Goal: Check status: Check status

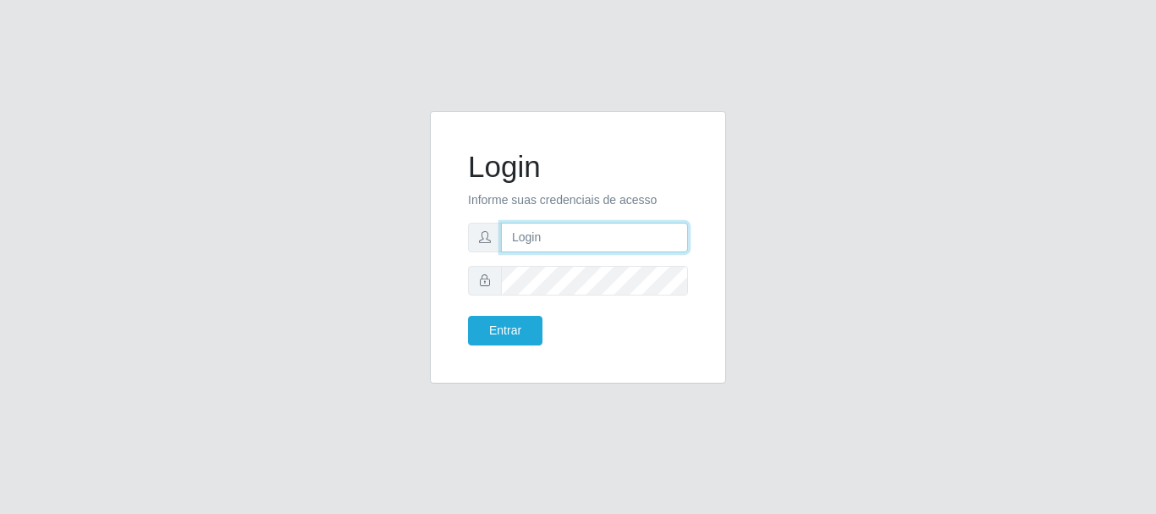
click at [574, 251] on input "text" at bounding box center [594, 238] width 187 height 30
click at [581, 231] on input "text" at bounding box center [594, 238] width 187 height 30
type input "[EMAIL_ADDRESS][DOMAIN_NAME]"
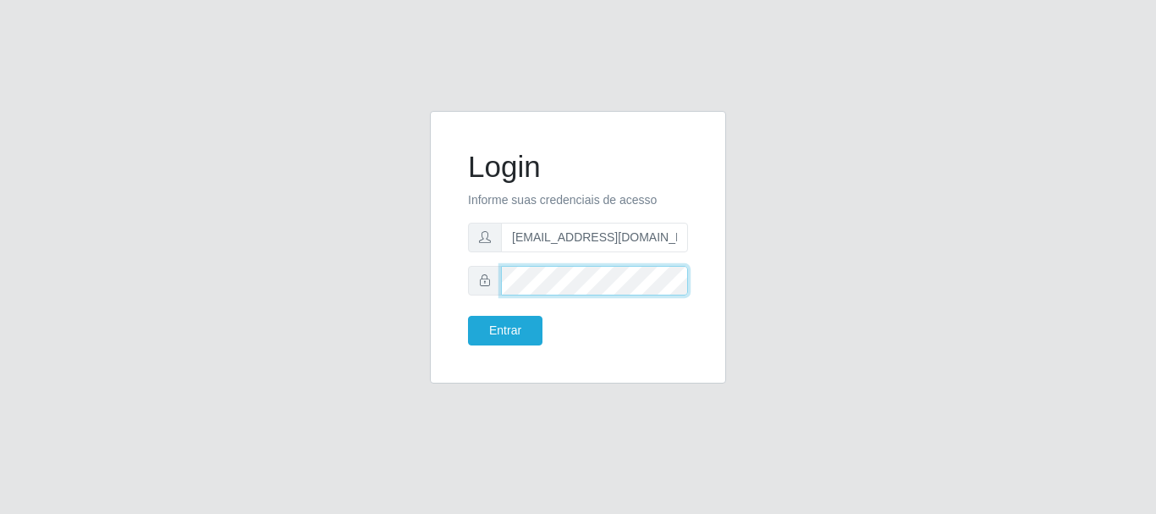
click at [468, 316] on button "Entrar" at bounding box center [505, 331] width 74 height 30
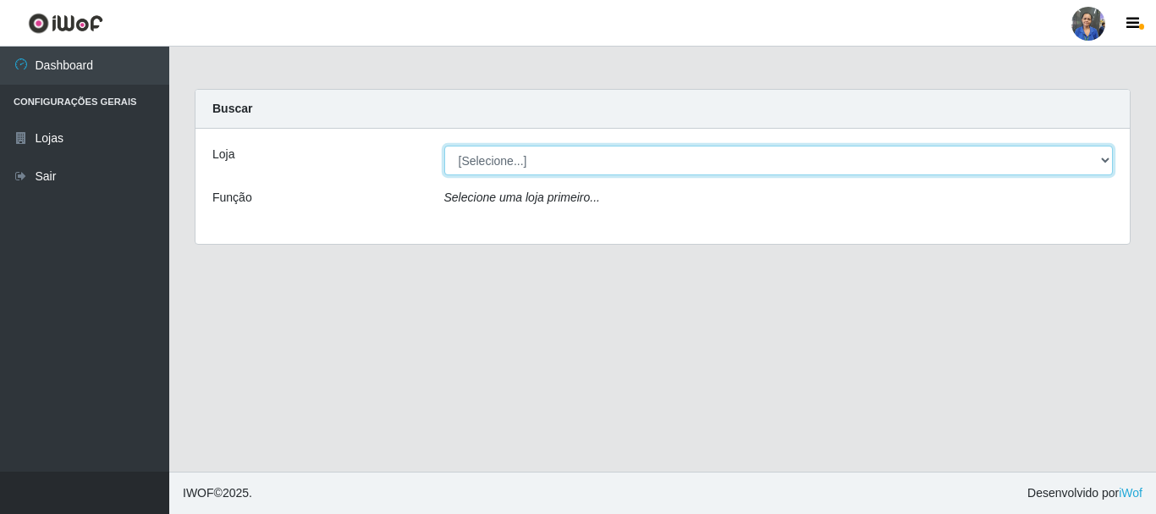
click at [512, 165] on select "[Selecione...] SuperFácil Atacado - Rodoviária" at bounding box center [778, 161] width 669 height 30
select select "400"
click at [444, 146] on select "[Selecione...] SuperFácil Atacado - Rodoviária" at bounding box center [778, 161] width 669 height 30
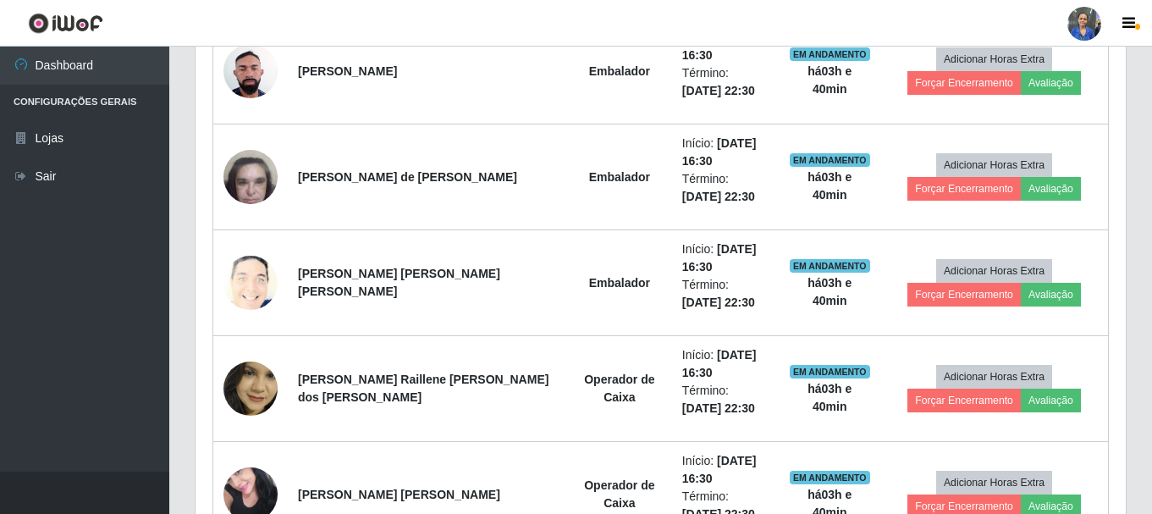
scroll to position [592, 0]
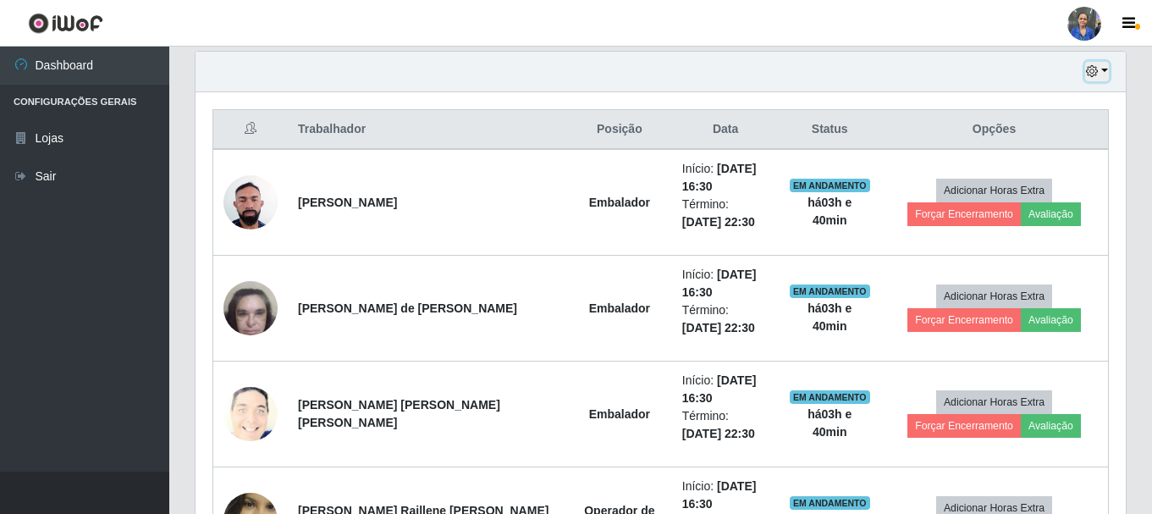
click at [1094, 70] on icon "button" at bounding box center [1092, 71] width 12 height 12
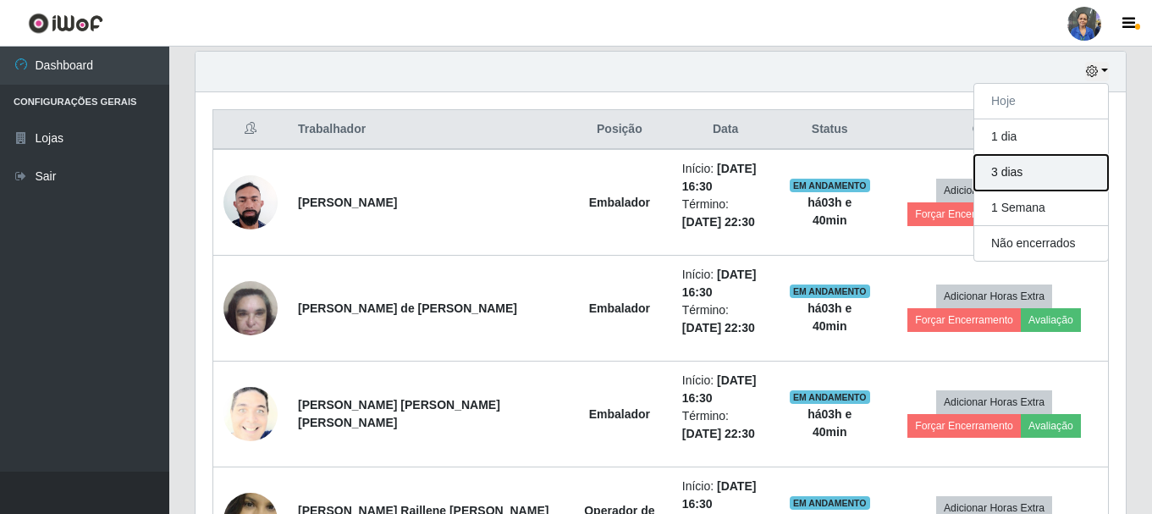
click at [1012, 173] on button "3 dias" at bounding box center [1041, 173] width 134 height 36
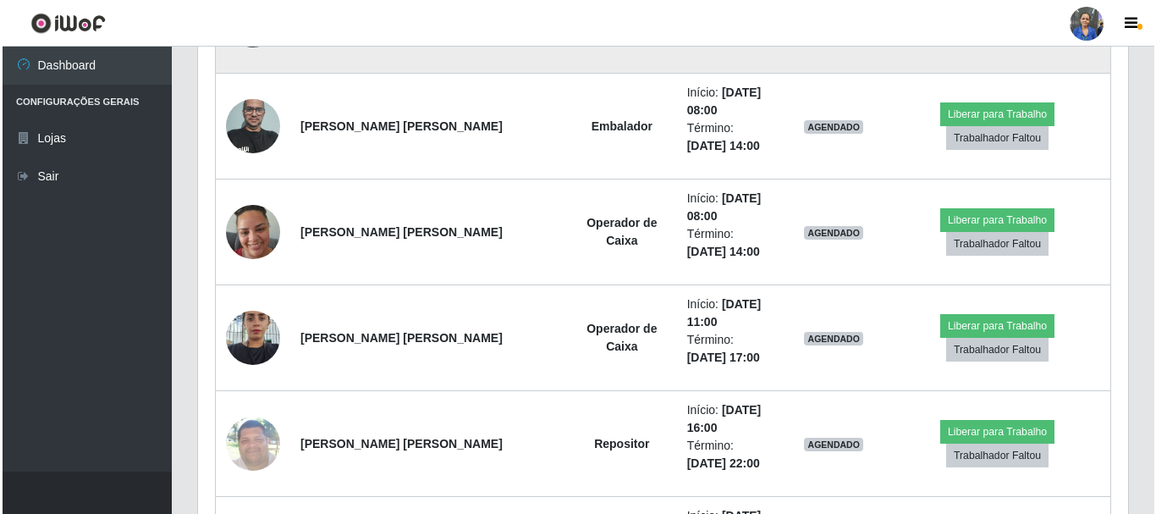
scroll to position [1439, 0]
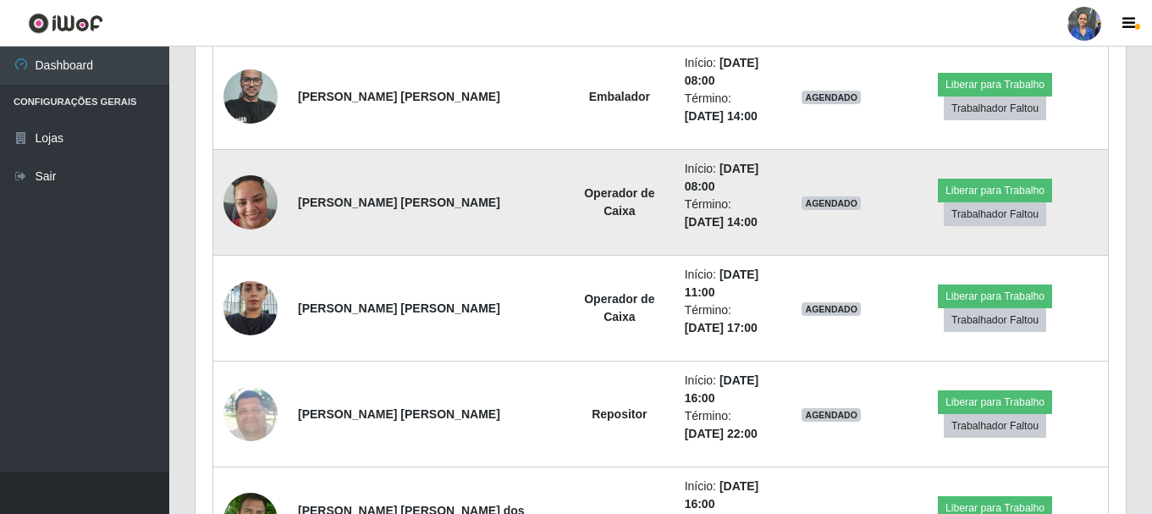
click at [242, 197] on img at bounding box center [250, 202] width 54 height 72
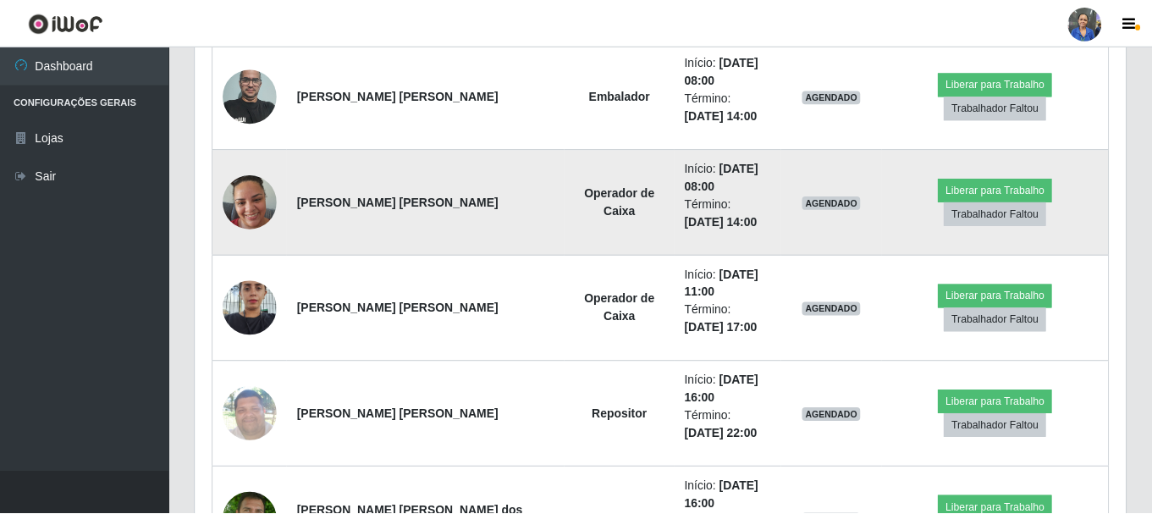
scroll to position [351, 922]
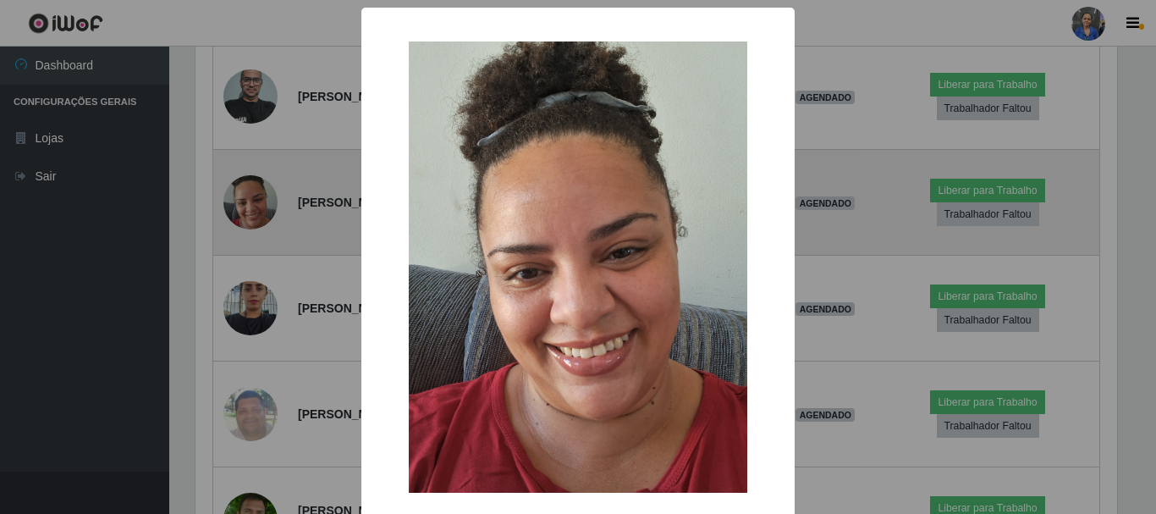
click at [242, 197] on div "× OK Cancel" at bounding box center [578, 257] width 1156 height 514
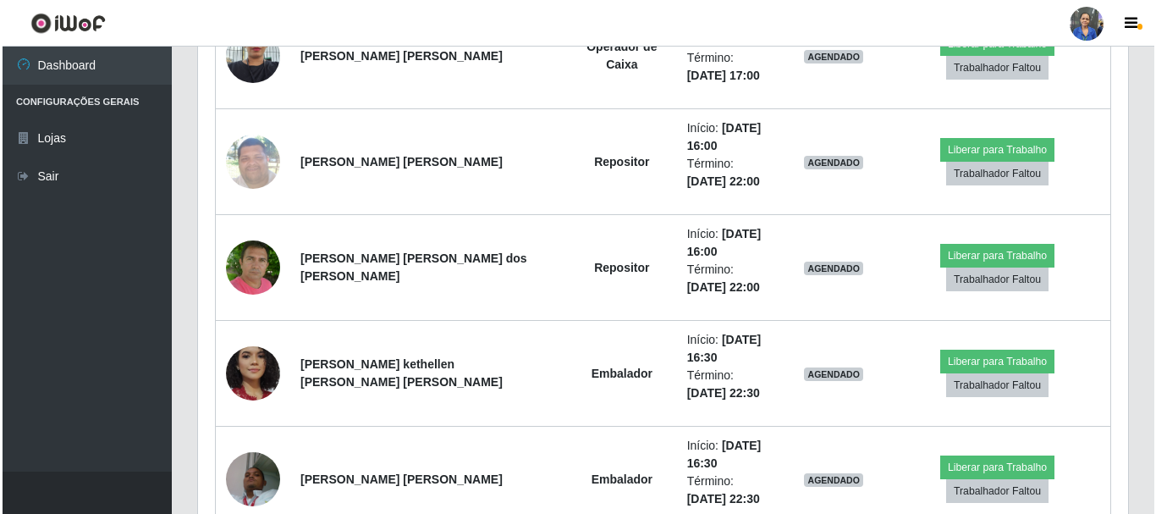
scroll to position [1693, 0]
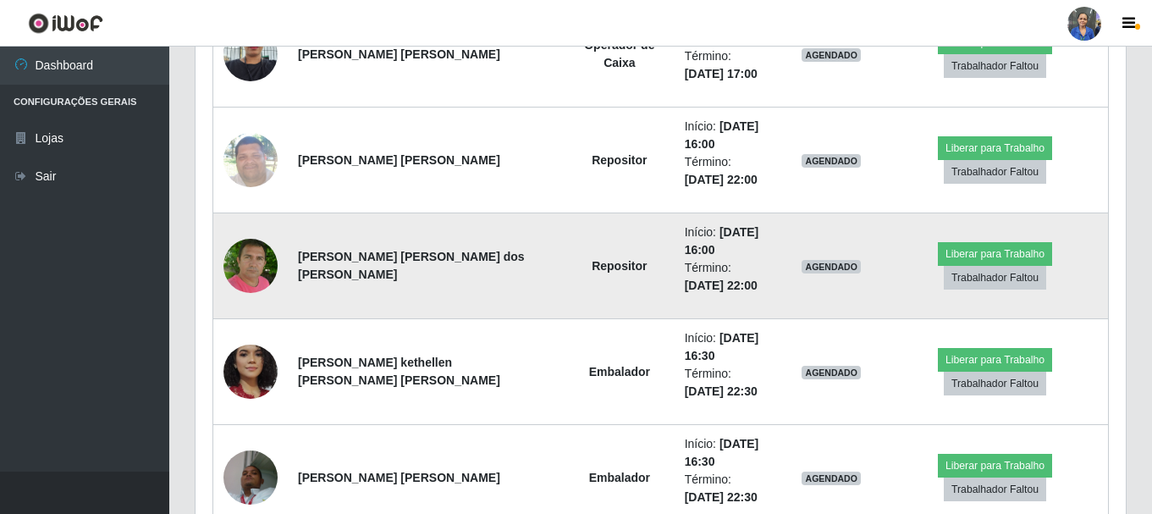
click at [262, 266] on img at bounding box center [250, 265] width 54 height 61
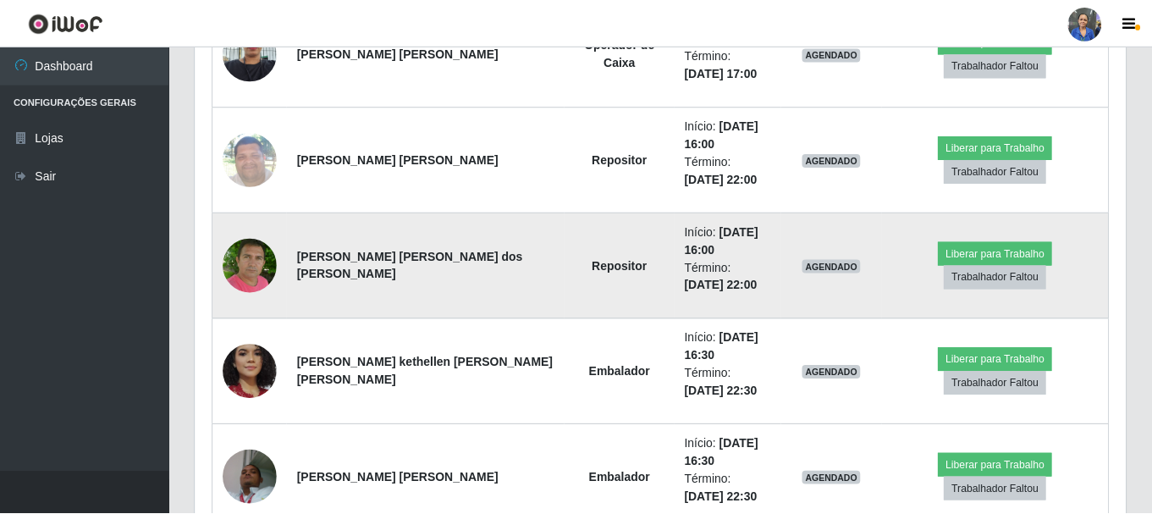
scroll to position [351, 922]
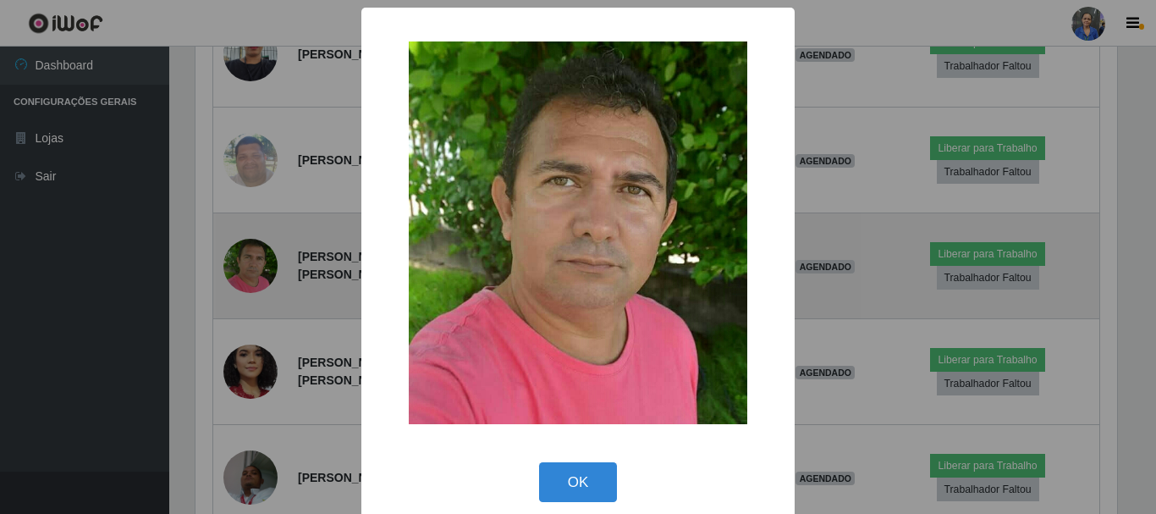
click at [262, 266] on div "× OK Cancel" at bounding box center [578, 257] width 1156 height 514
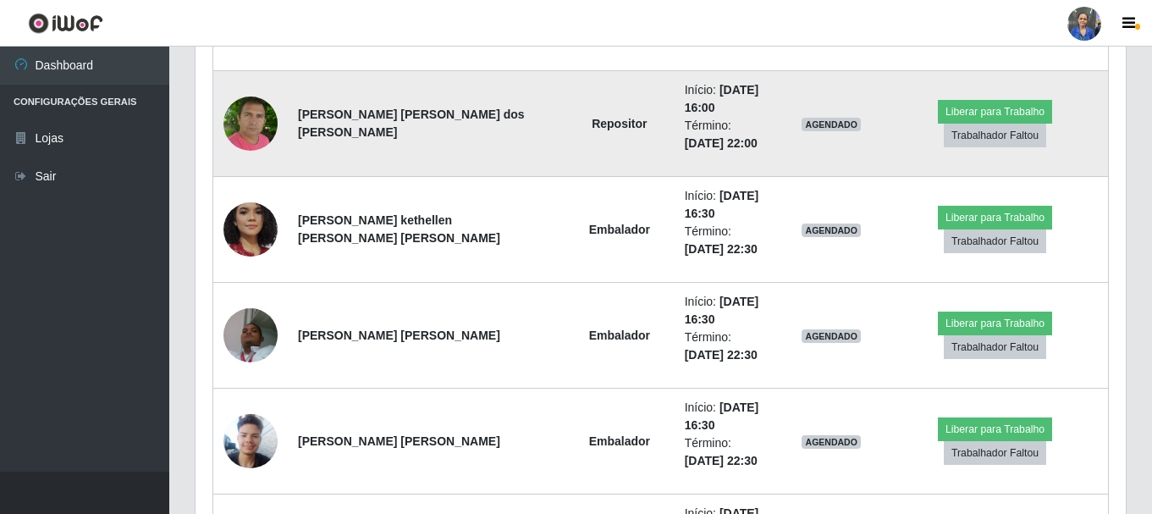
scroll to position [1862, 0]
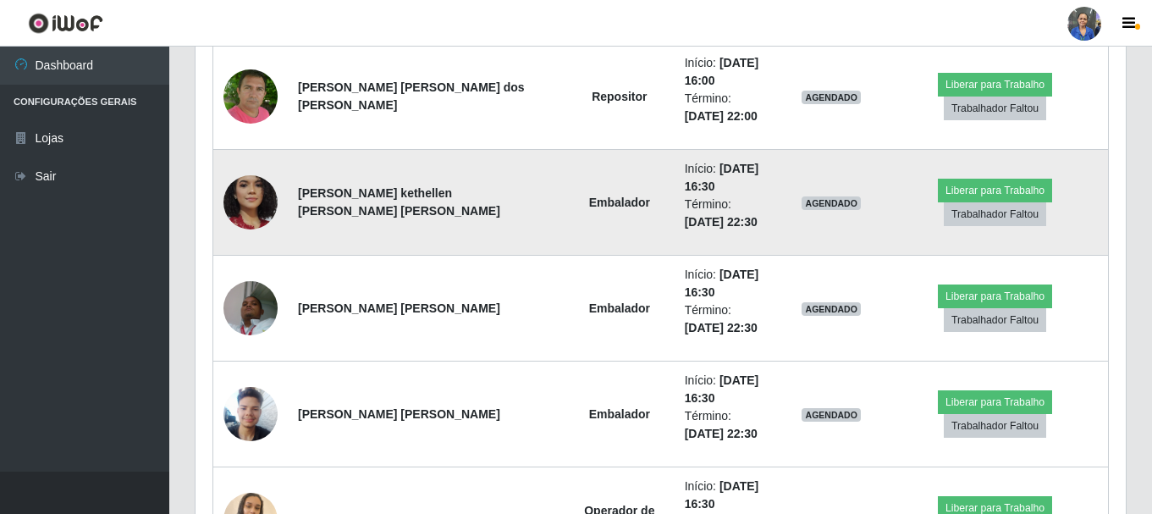
click at [267, 205] on img at bounding box center [250, 202] width 54 height 112
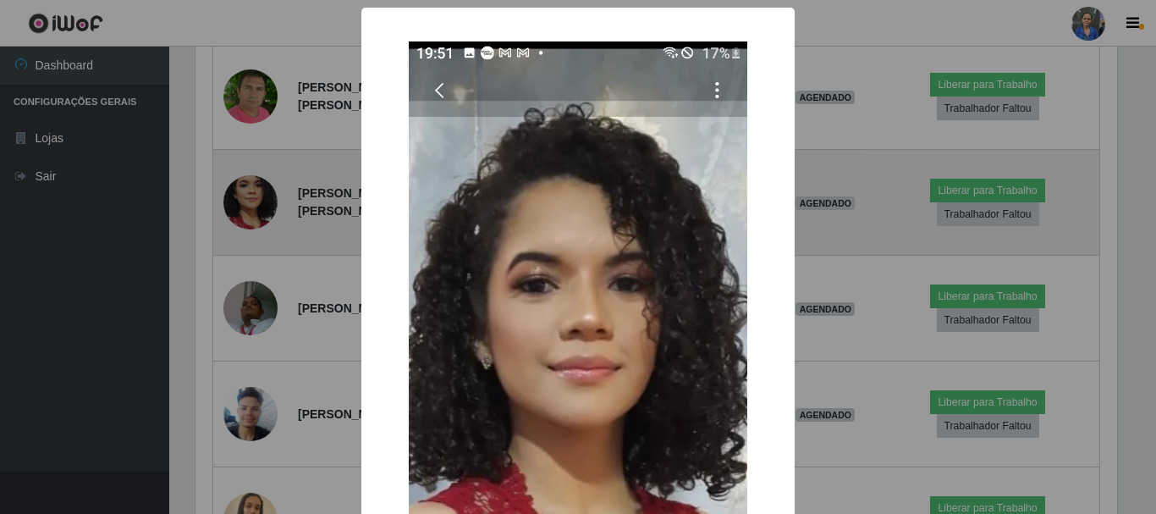
click at [267, 205] on div "× OK Cancel" at bounding box center [578, 257] width 1156 height 514
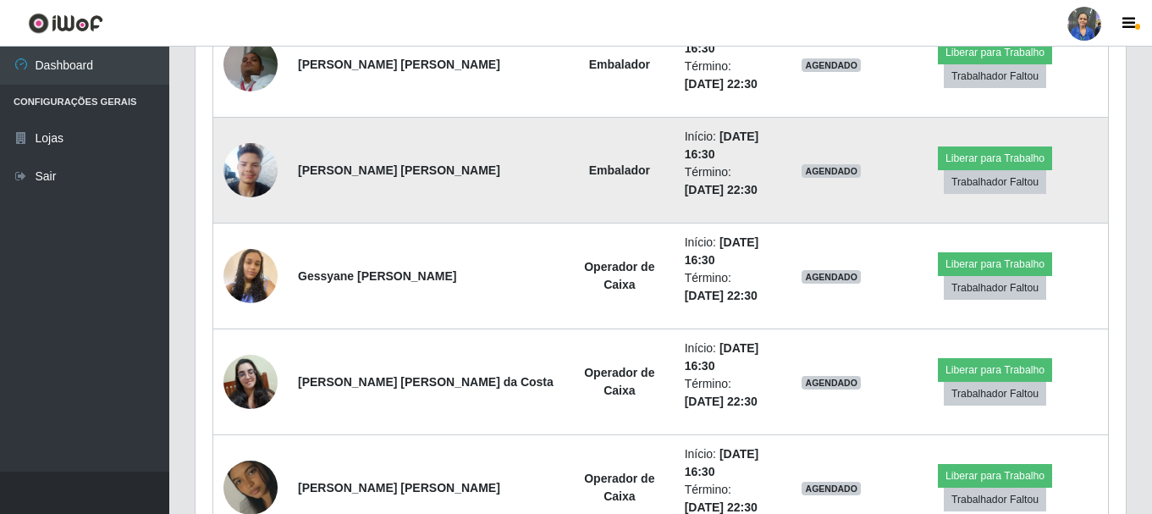
scroll to position [2116, 0]
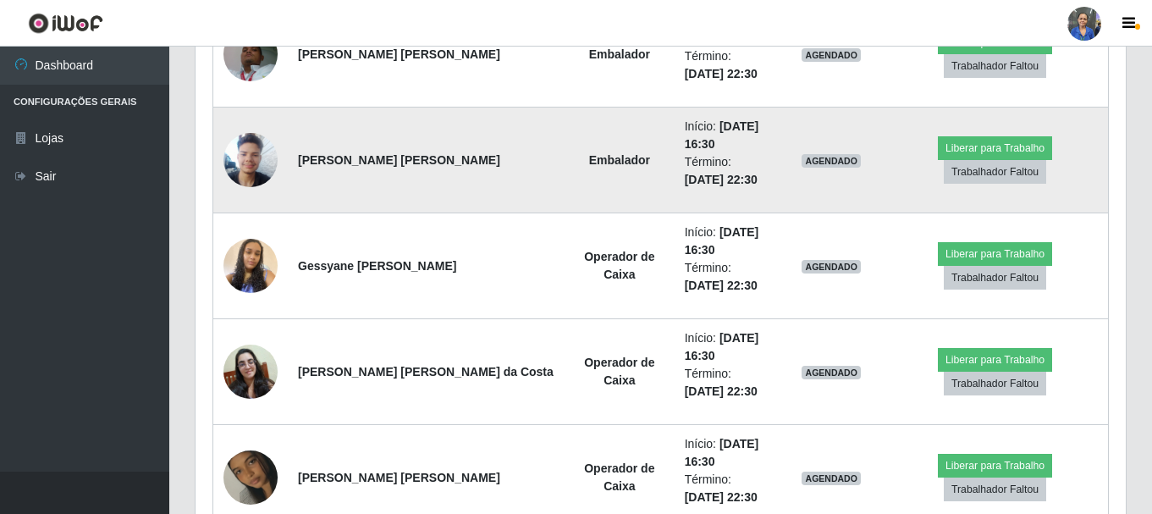
click at [251, 159] on img at bounding box center [250, 160] width 54 height 72
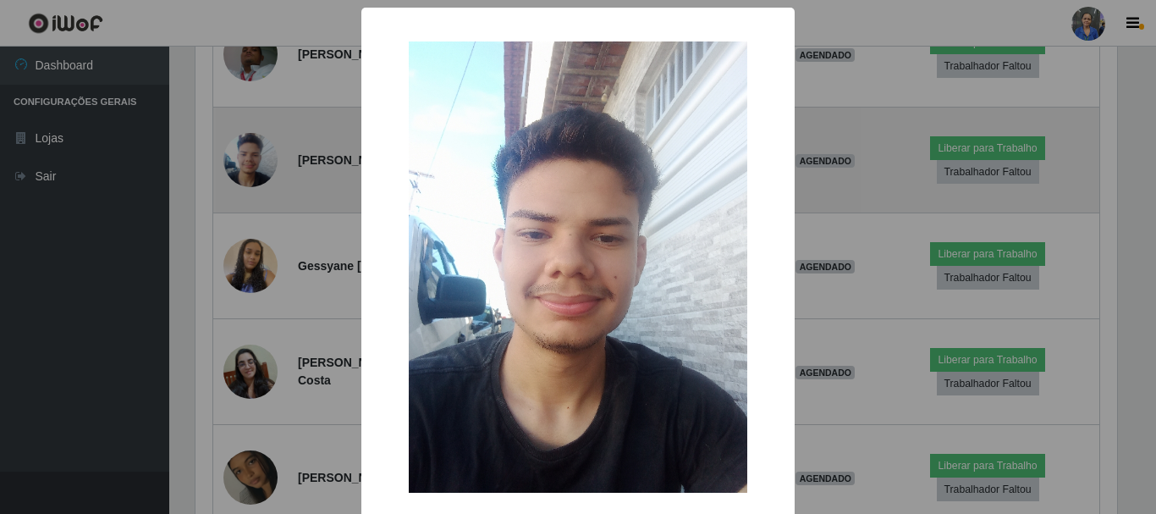
click at [251, 159] on div "× OK Cancel" at bounding box center [578, 257] width 1156 height 514
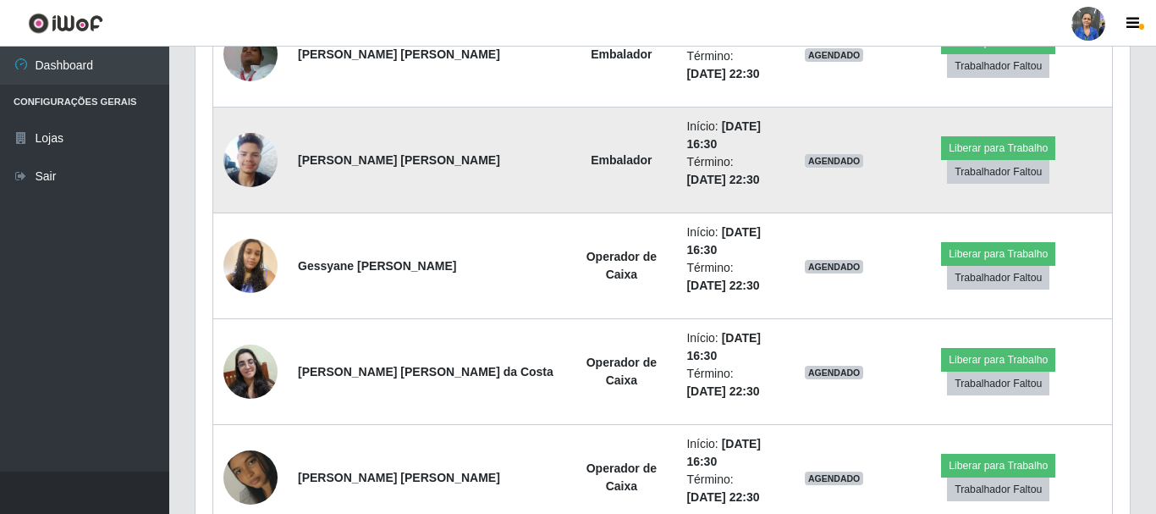
scroll to position [351, 930]
click at [251, 159] on img at bounding box center [250, 160] width 54 height 72
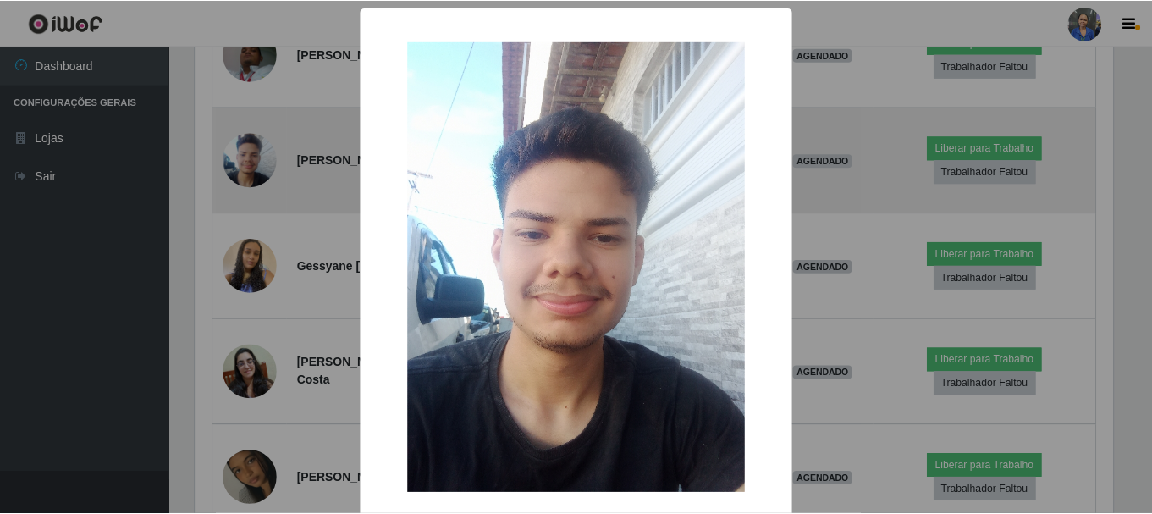
scroll to position [351, 922]
click at [251, 159] on div "× OK Cancel" at bounding box center [578, 257] width 1156 height 514
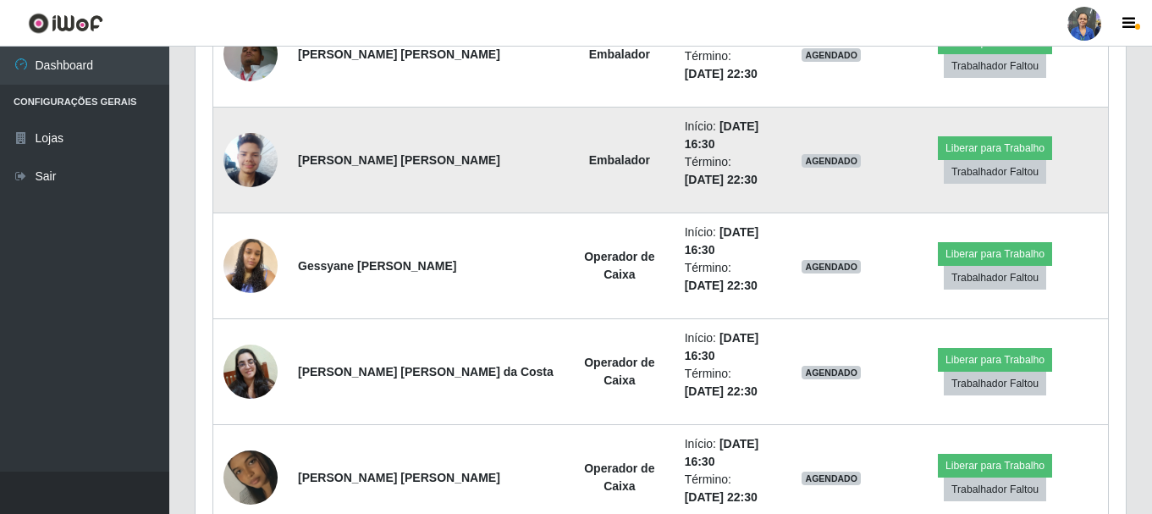
scroll to position [0, 0]
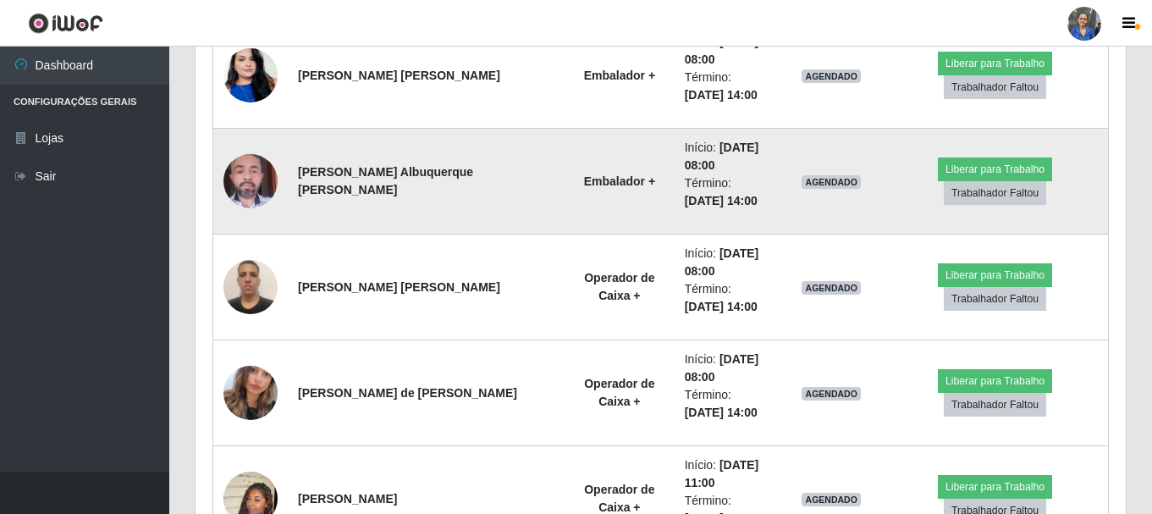
click at [254, 167] on img at bounding box center [250, 181] width 54 height 72
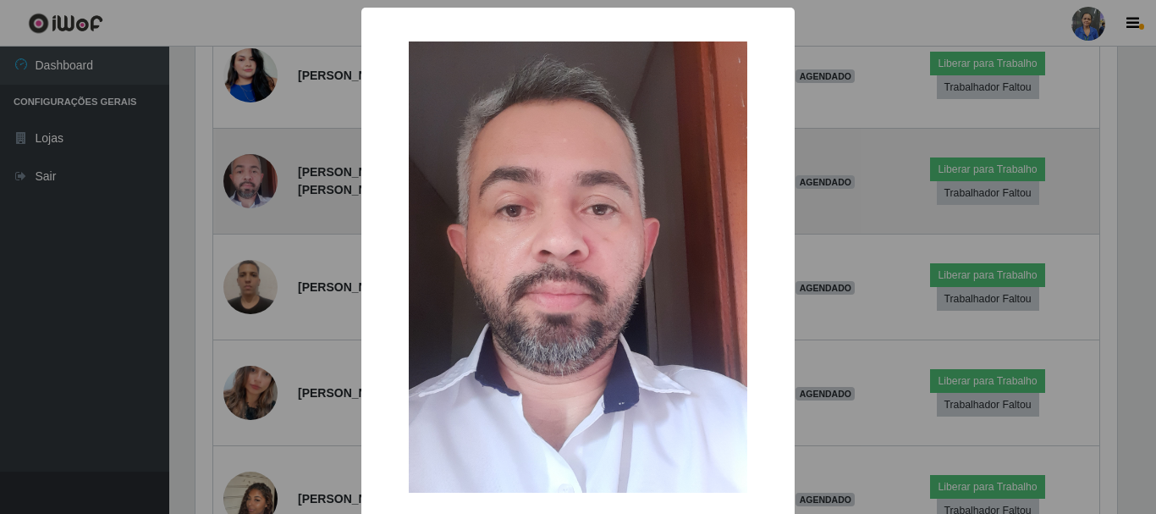
click at [254, 167] on div "× OK Cancel" at bounding box center [578, 257] width 1156 height 514
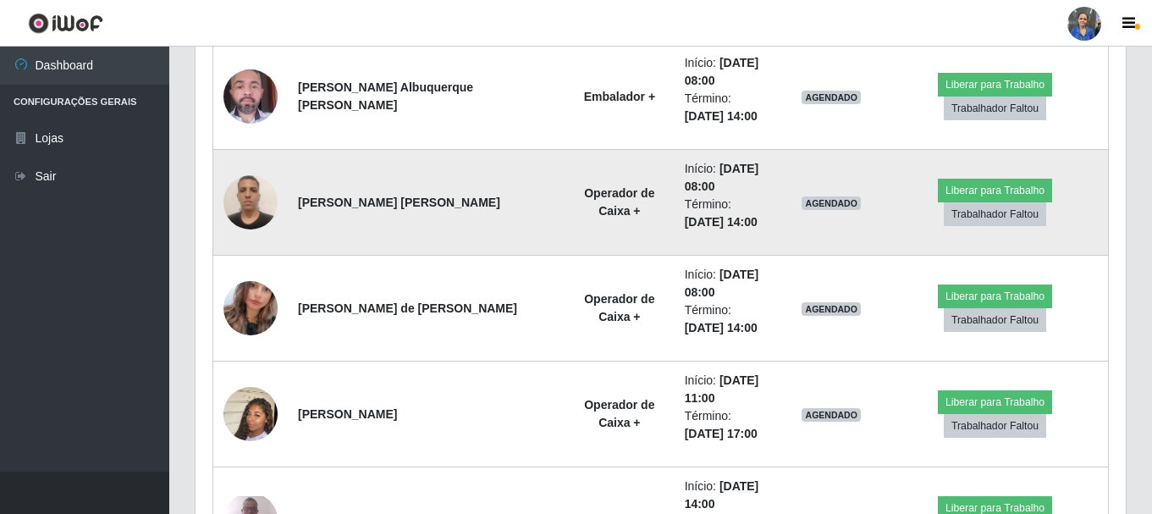
click at [262, 210] on img at bounding box center [250, 202] width 54 height 72
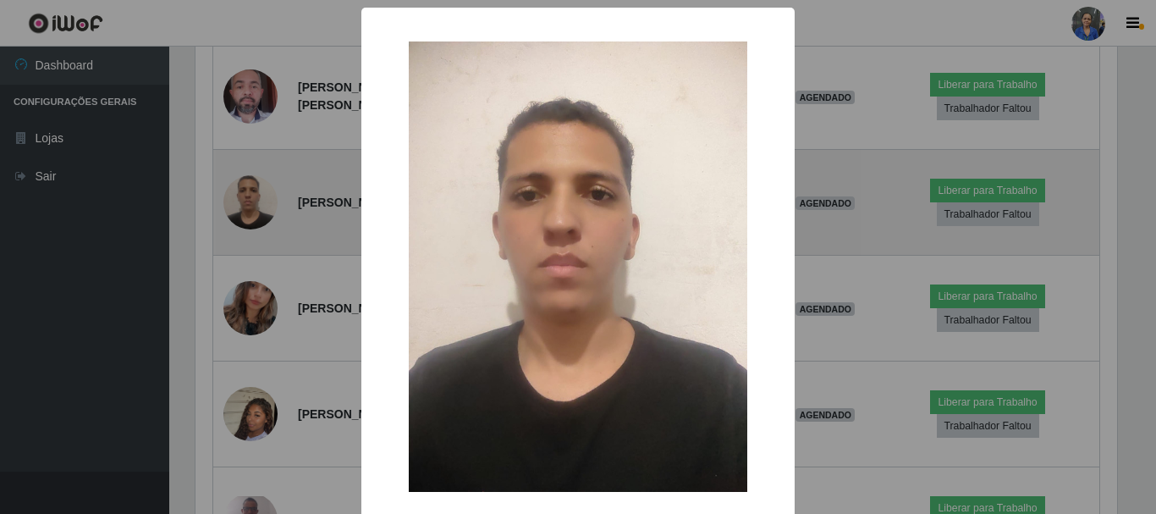
click at [262, 210] on div "× OK Cancel" at bounding box center [578, 257] width 1156 height 514
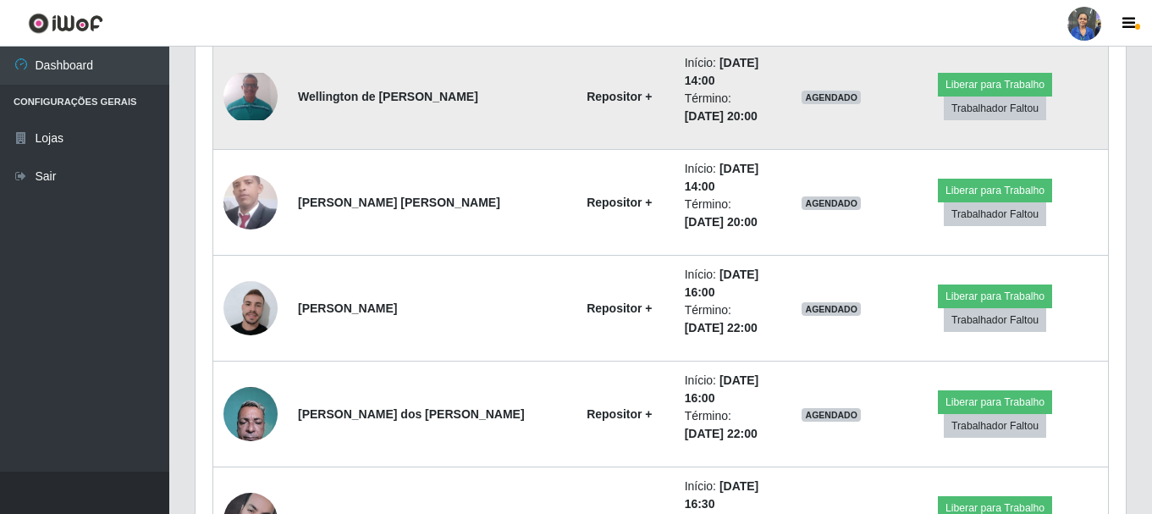
click at [248, 107] on img at bounding box center [250, 96] width 54 height 47
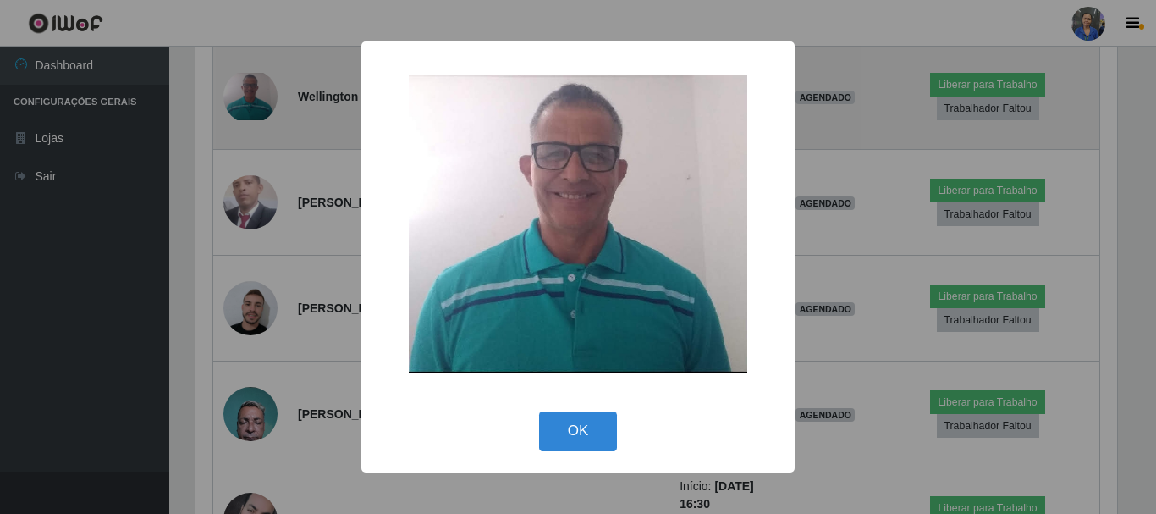
click at [248, 107] on div "× OK Cancel" at bounding box center [578, 257] width 1156 height 514
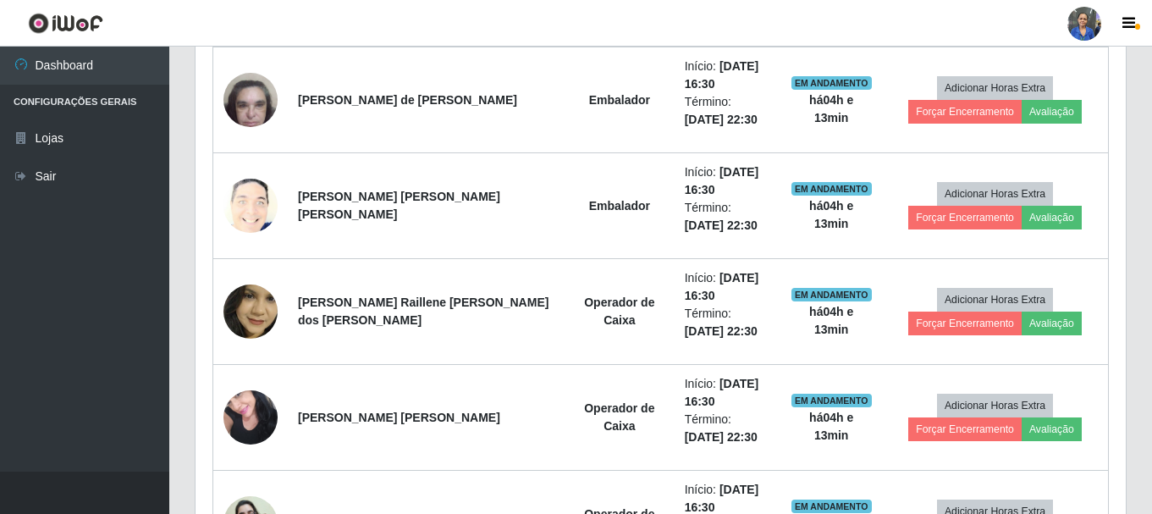
scroll to position [542, 0]
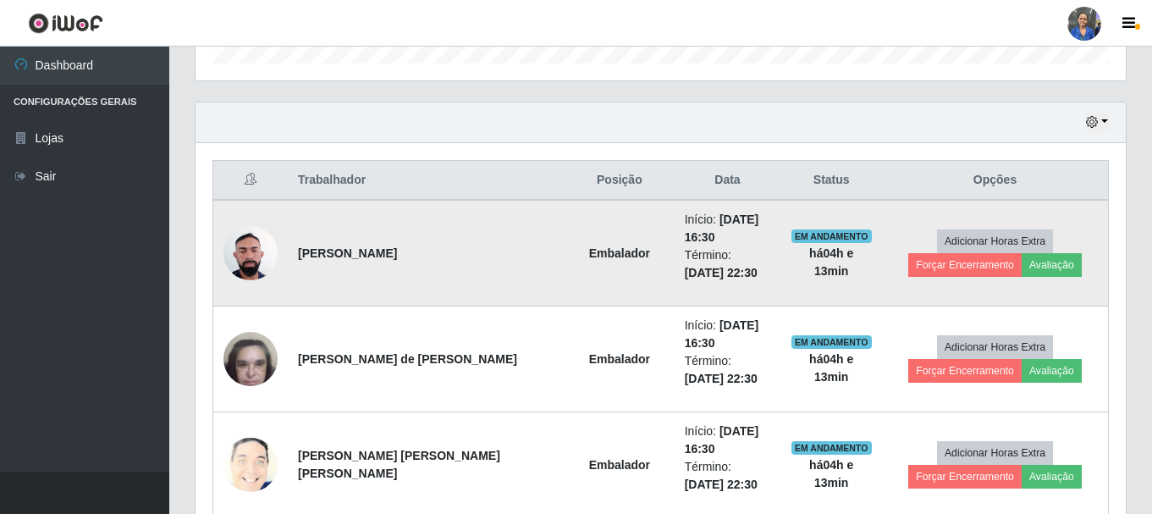
click at [255, 248] on img at bounding box center [250, 253] width 54 height 72
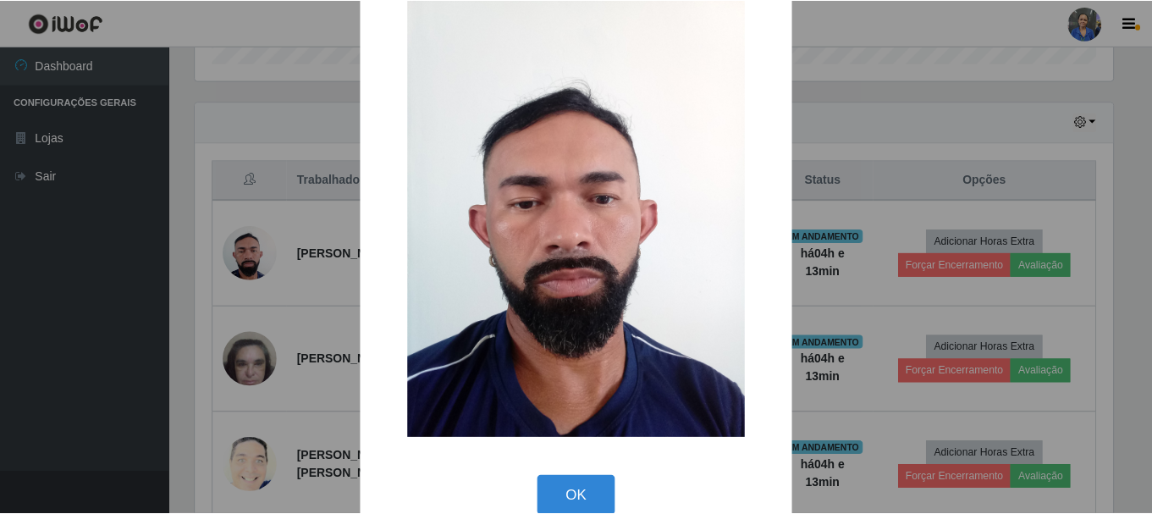
scroll to position [85, 0]
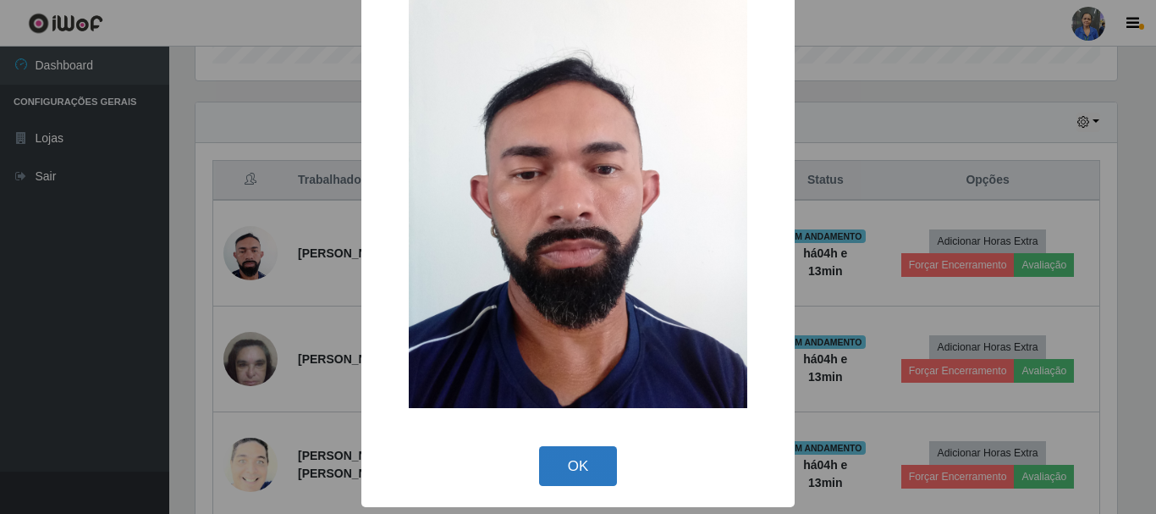
click at [581, 472] on button "OK" at bounding box center [578, 466] width 79 height 40
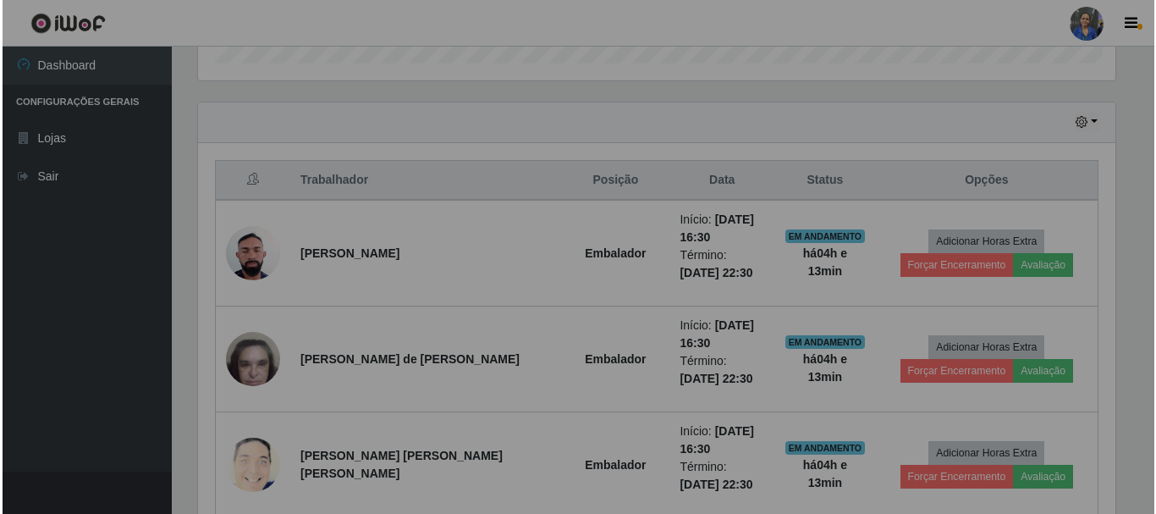
scroll to position [351, 930]
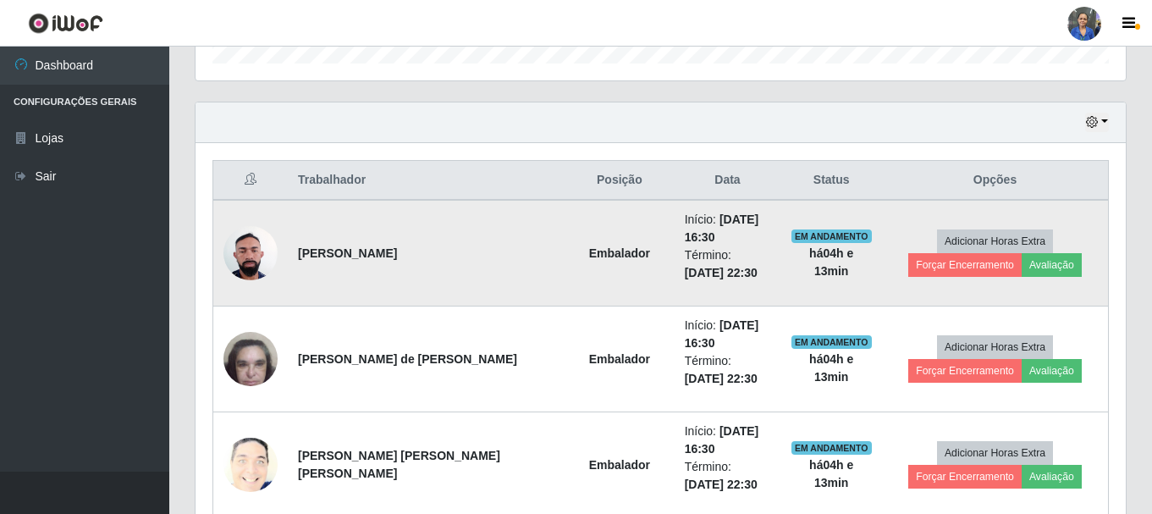
click at [247, 254] on img at bounding box center [250, 253] width 54 height 72
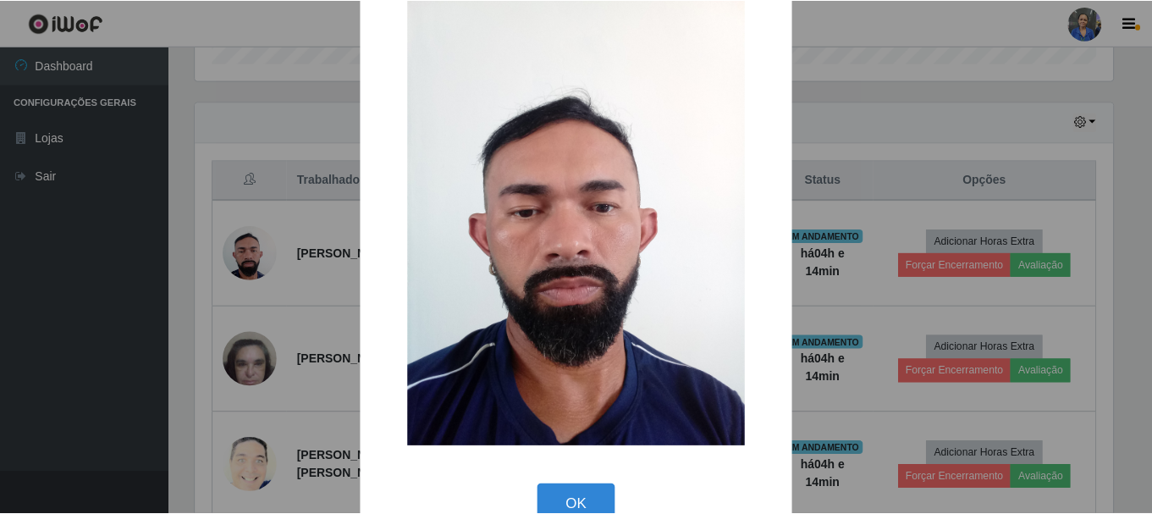
scroll to position [85, 0]
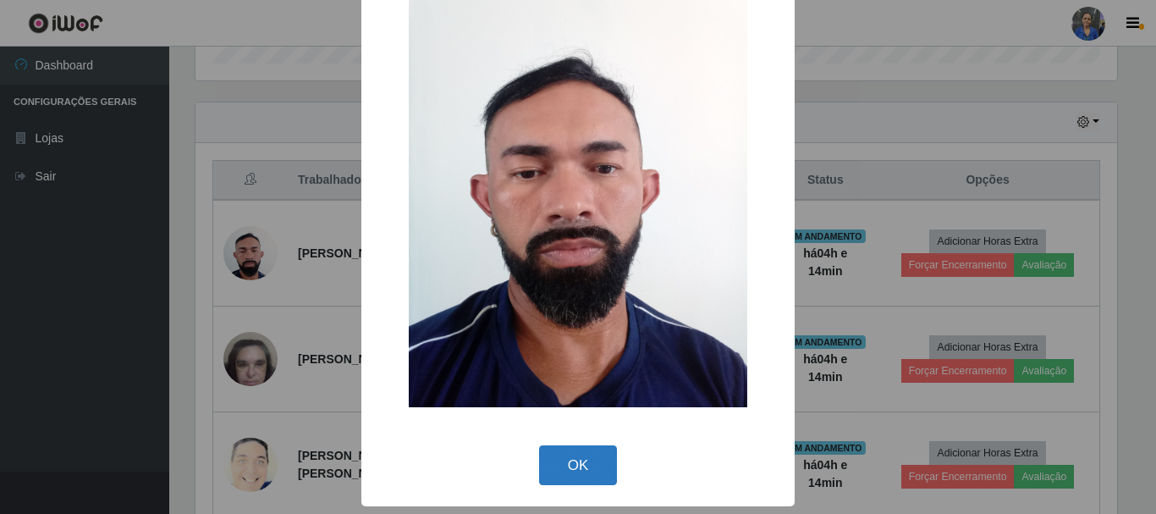
click at [586, 465] on button "OK" at bounding box center [578, 465] width 79 height 40
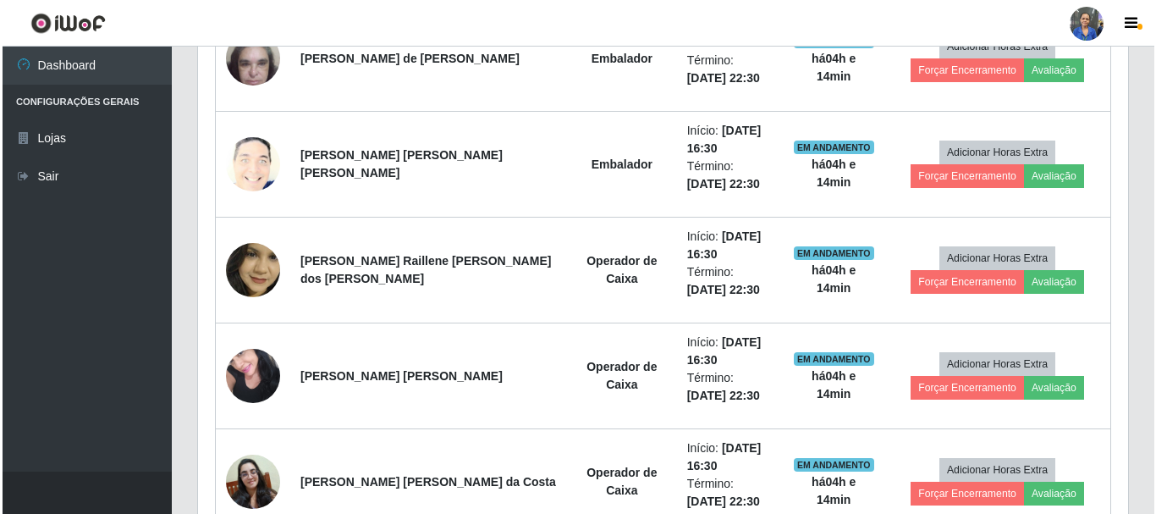
scroll to position [711, 0]
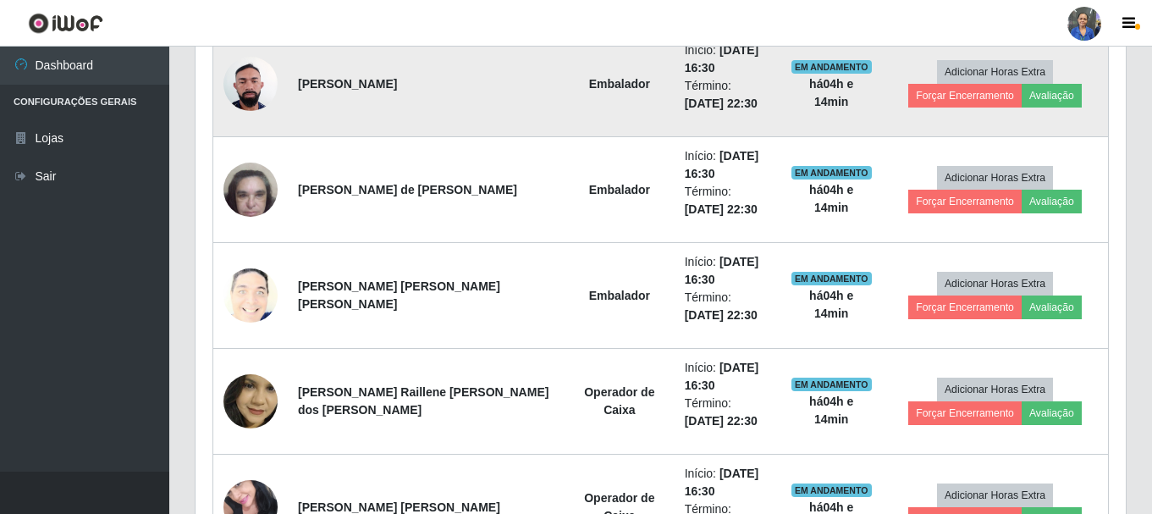
click at [247, 67] on img at bounding box center [250, 83] width 54 height 72
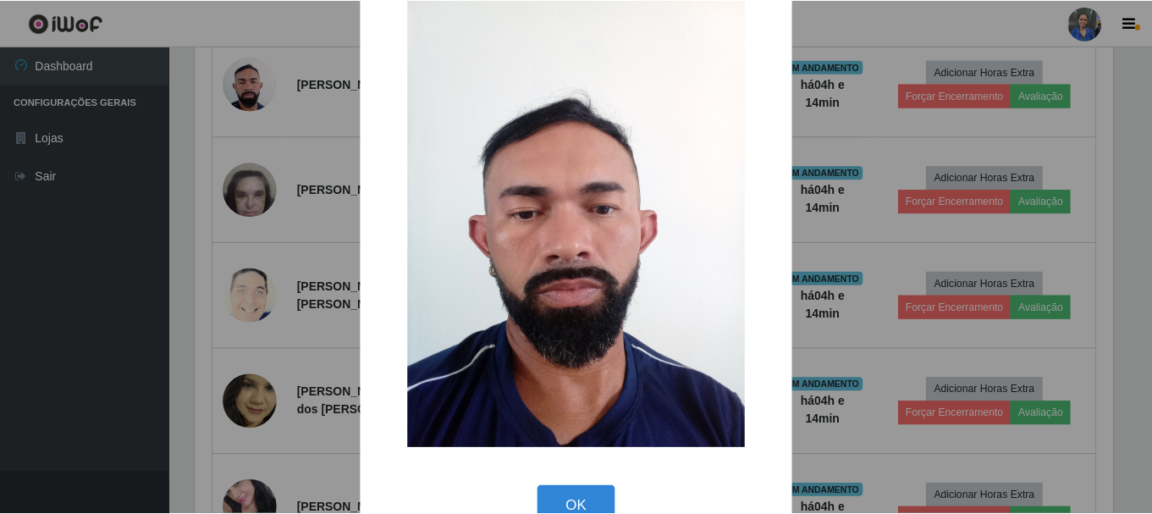
scroll to position [85, 0]
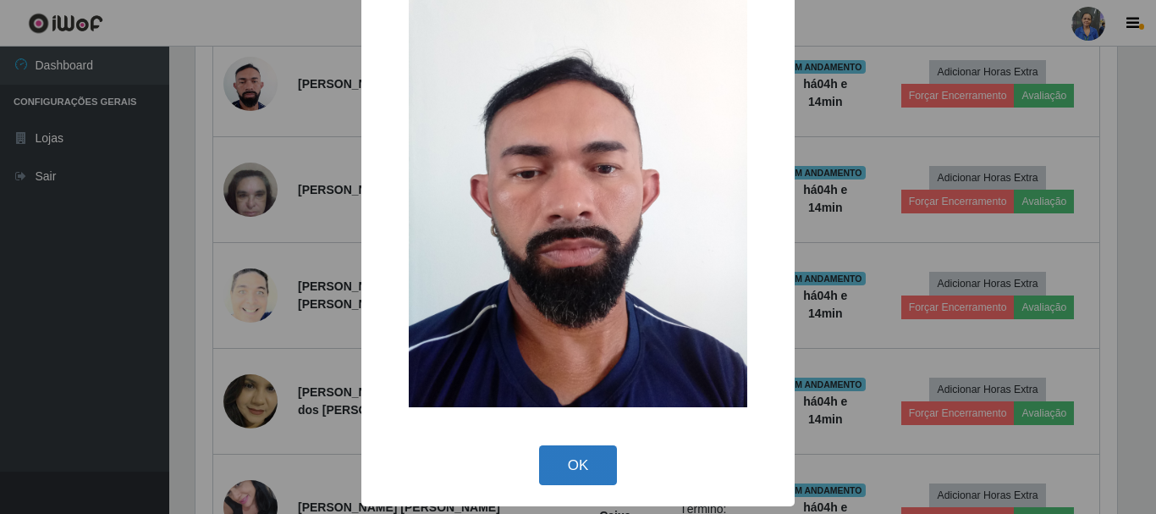
click at [556, 470] on button "OK" at bounding box center [578, 465] width 79 height 40
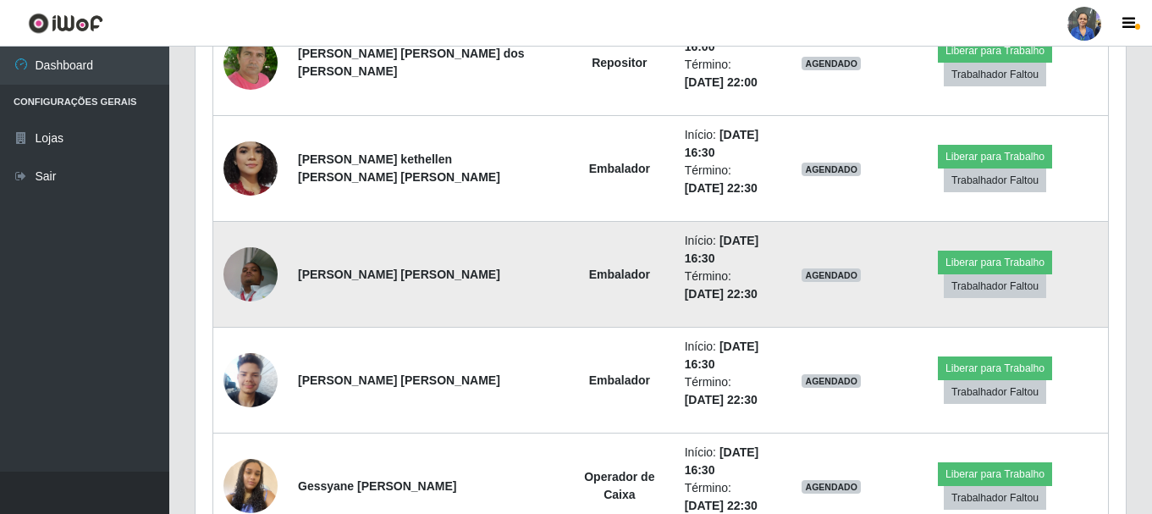
scroll to position [1980, 0]
